Goal: Task Accomplishment & Management: Manage account settings

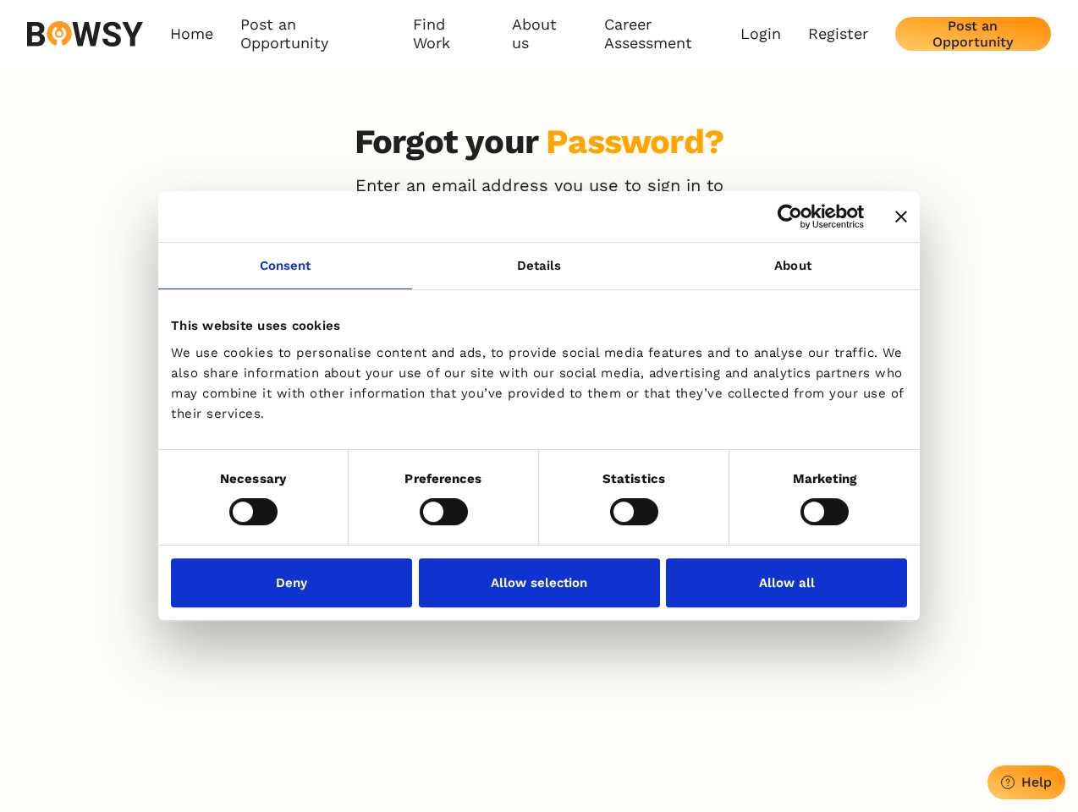
click at [895, 217] on icon "Close banner" at bounding box center [901, 217] width 12 height 12
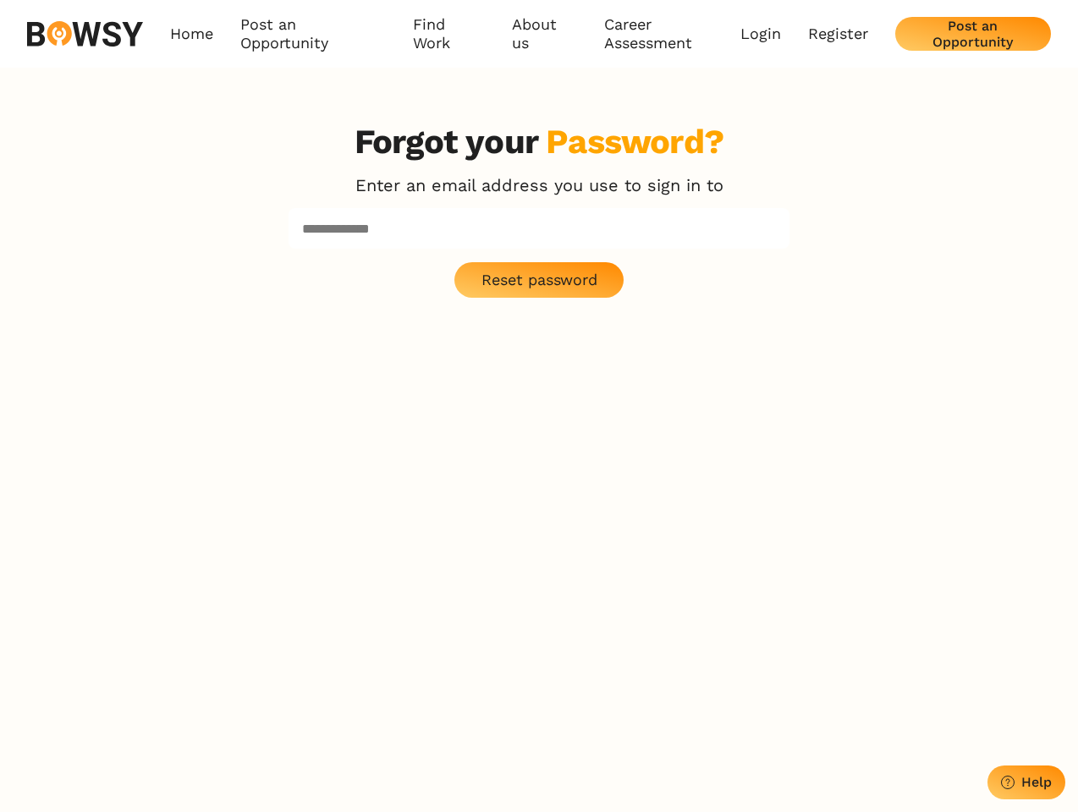
click at [285, 276] on div "Forgot your Password? Enter an email address you use to sign in to Reset passwo…" at bounding box center [539, 528] width 542 height 812
click at [539, 276] on p "Reset password" at bounding box center [539, 280] width 116 height 19
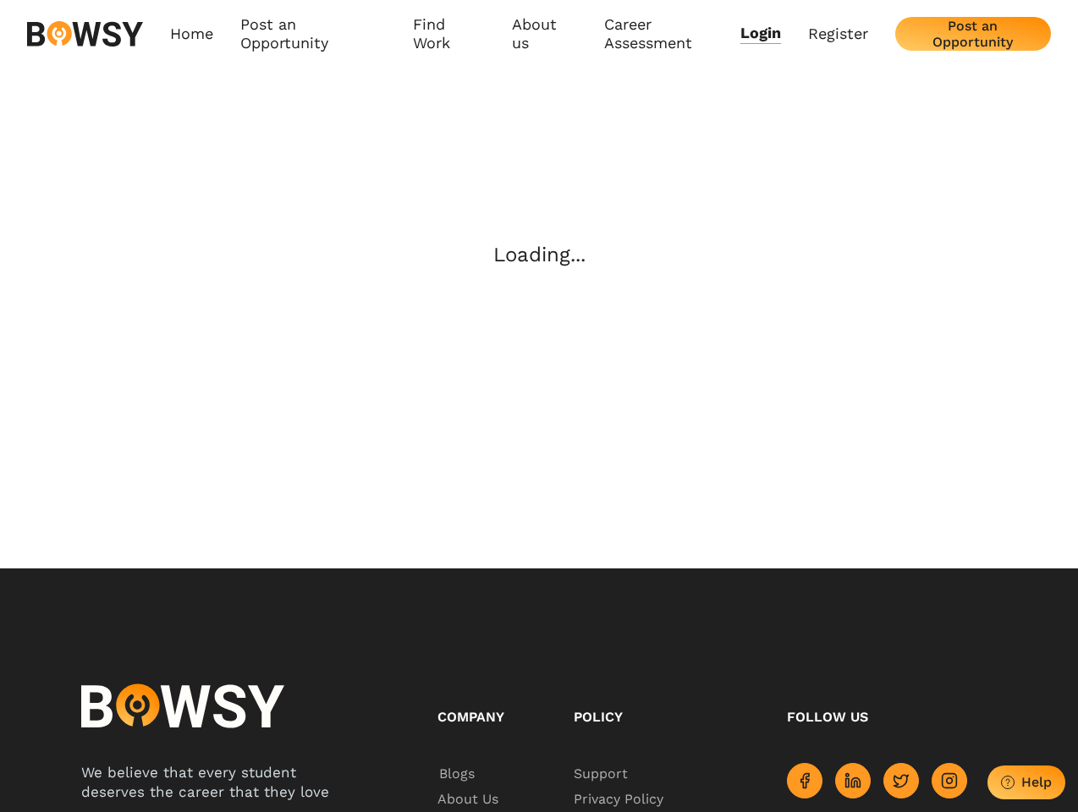
click at [253, 511] on div "Loading..." at bounding box center [539, 318] width 1078 height 501
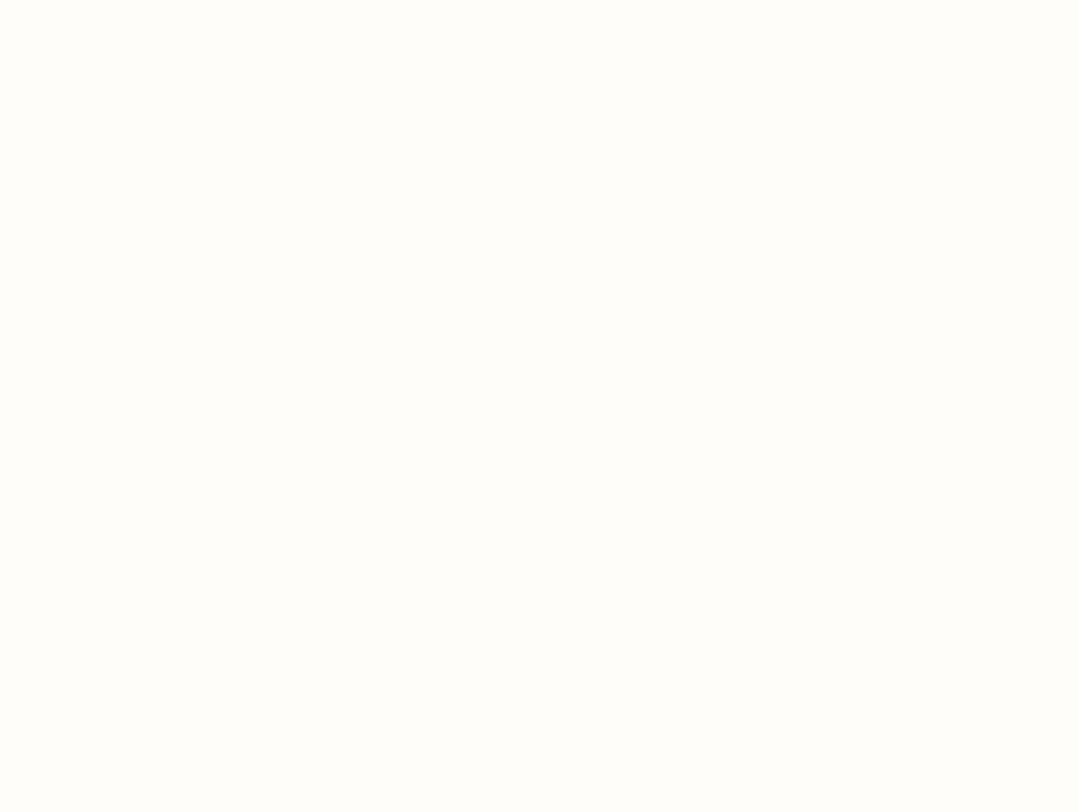
click at [443, 511] on body "Consent Details [#IABV2SETTINGS#] About This website uses cookies We use cookie…" at bounding box center [539, 406] width 1078 height 812
click at [634, 511] on body "Consent Details [#IABV2SETTINGS#] About This website uses cookies We use cookie…" at bounding box center [541, 406] width 1083 height 812
click at [824, 511] on body "Consent Details [#IABV2SETTINGS#] About This website uses cookies We use cookie…" at bounding box center [541, 406] width 1083 height 812
click at [296, 582] on body "Consent Details [#IABV2SETTINGS#] About This website uses cookies We use cookie…" at bounding box center [541, 406] width 1083 height 812
click at [539, 582] on body "Consent Details [#IABV2SETTINGS#] About This website uses cookies We use cookie…" at bounding box center [541, 406] width 1083 height 812
